Goal: Task Accomplishment & Management: Manage account settings

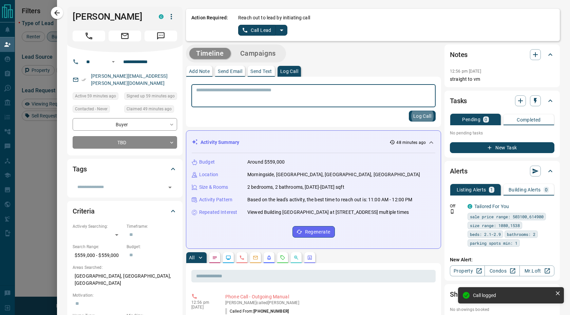
scroll to position [241, 430]
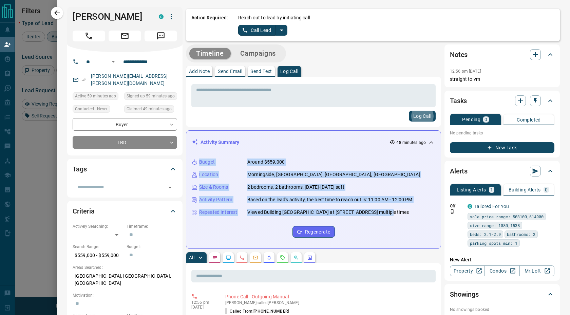
drag, startPoint x: 398, startPoint y: 220, endPoint x: 214, endPoint y: 147, distance: 198.0
click at [214, 147] on div "Activity Summary 48 minutes ago Budget Around $559,000 Location [GEOGRAPHIC_DAT…" at bounding box center [313, 189] width 255 height 118
copy div "Budget Around $559,000 Location [GEOGRAPHIC_DATA], [GEOGRAPHIC_DATA], [GEOGRAPH…"
click at [54, 15] on icon "button" at bounding box center [57, 13] width 8 height 8
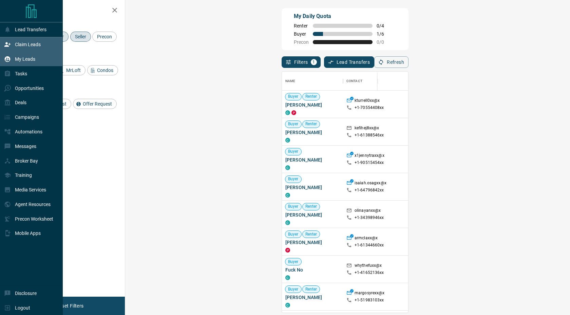
click at [19, 62] on div "My Leads" at bounding box center [19, 59] width 31 height 11
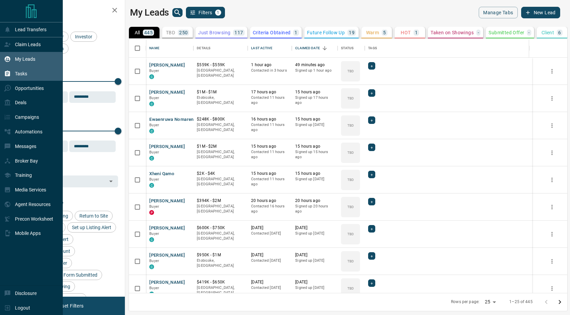
scroll to position [254, 442]
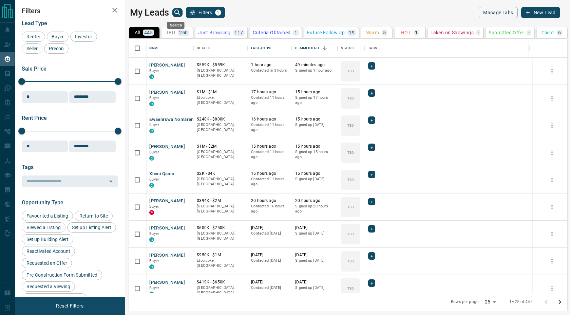
click at [174, 15] on icon "search button" at bounding box center [177, 12] width 8 height 8
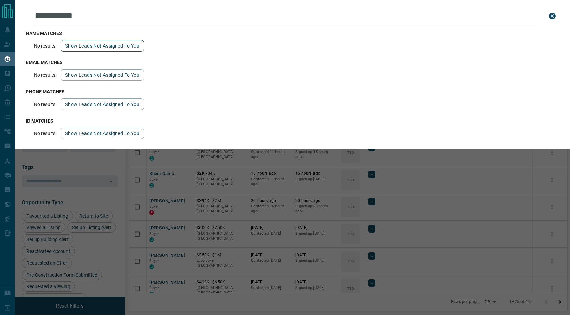
type input "**********"
click at [124, 50] on button "Show leads not assigned to you" at bounding box center [102, 46] width 83 height 12
